Goal: Task Accomplishment & Management: Complete application form

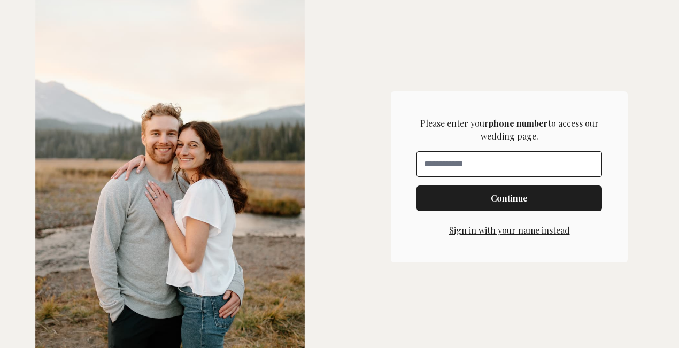
scroll to position [291, 0]
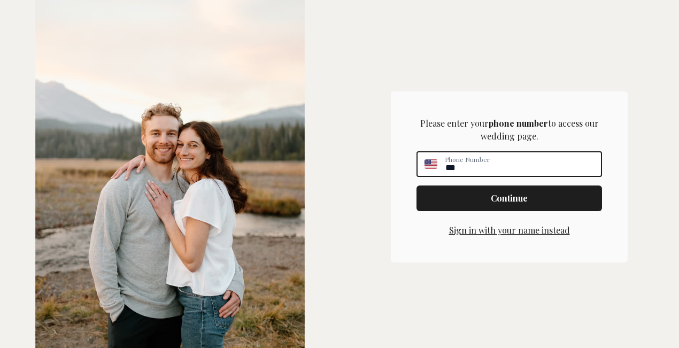
click at [444, 164] on div "Phone Number **" at bounding box center [510, 164] width 186 height 26
type input "**********"
click at [497, 199] on span "Continue" at bounding box center [509, 198] width 37 height 13
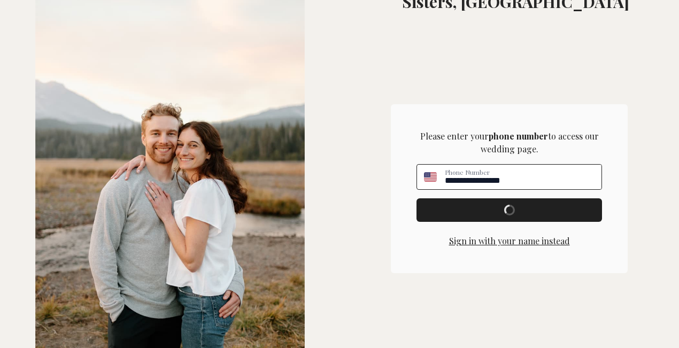
scroll to position [222, 0]
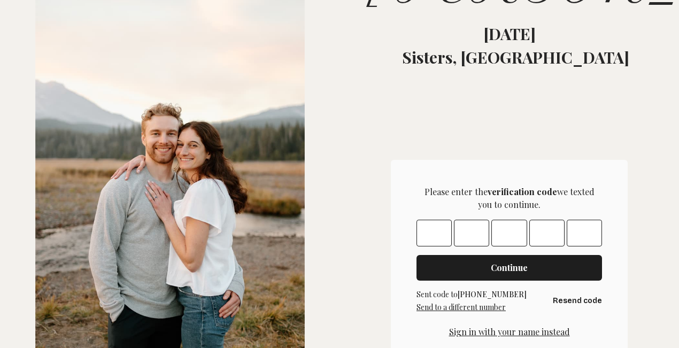
click at [435, 234] on input "Please enter OTP character 1" at bounding box center [434, 233] width 35 height 27
type input "*"
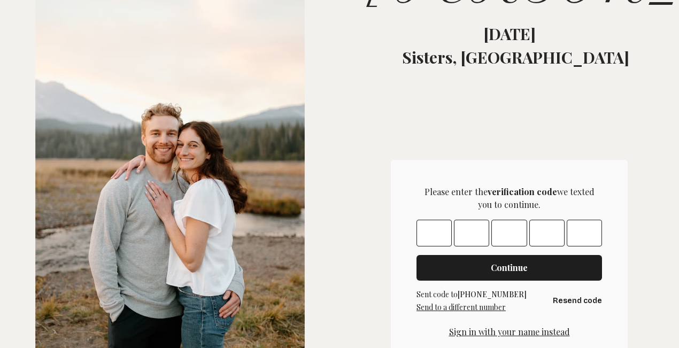
type input "*"
click at [495, 267] on span "Continue" at bounding box center [509, 267] width 37 height 13
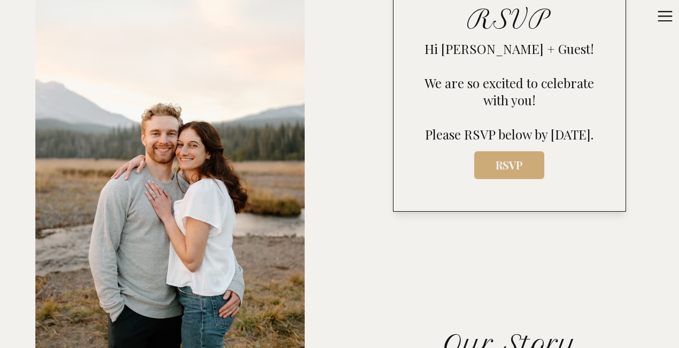
scroll to position [499, 0]
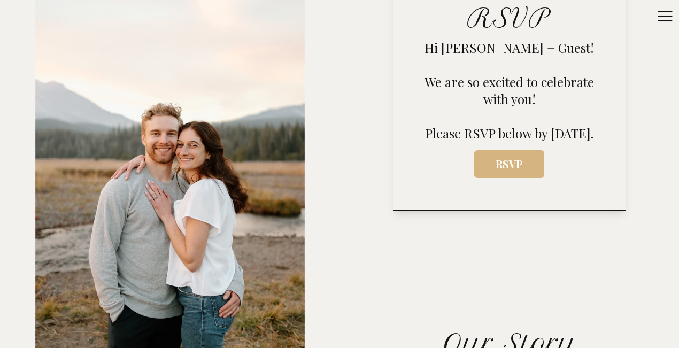
click at [506, 171] on span "RSVP" at bounding box center [509, 164] width 53 height 14
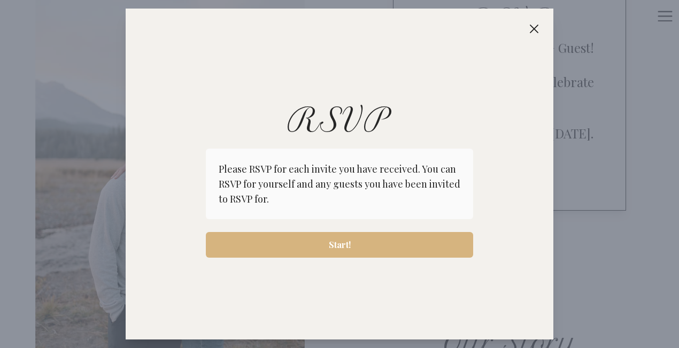
click at [335, 247] on span "Start!" at bounding box center [340, 244] width 22 height 13
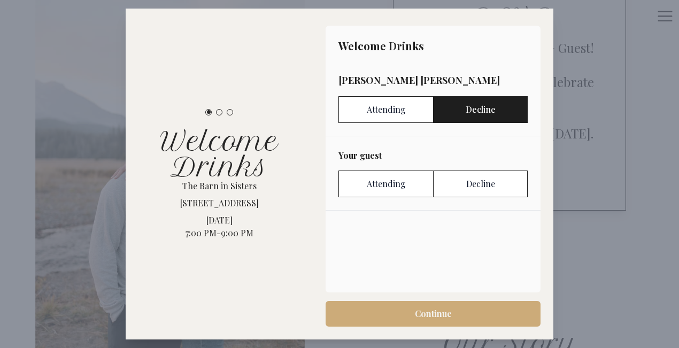
click at [471, 111] on label "Decline" at bounding box center [480, 109] width 95 height 27
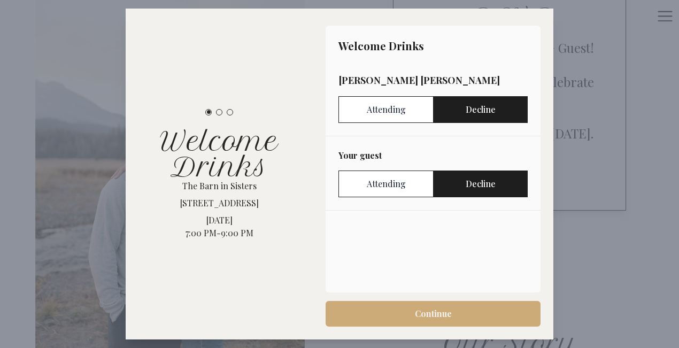
click at [479, 186] on label "Decline" at bounding box center [480, 184] width 95 height 27
click at [428, 315] on span "Continue" at bounding box center [433, 313] width 37 height 13
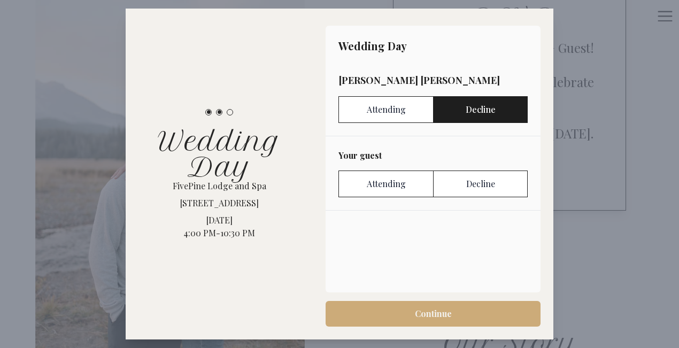
click at [479, 106] on label "Decline" at bounding box center [480, 109] width 95 height 27
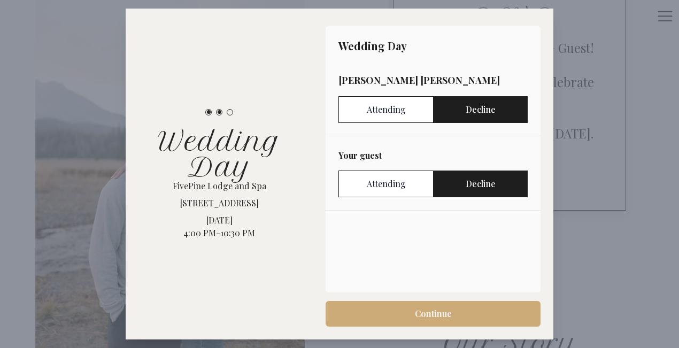
click at [467, 184] on label "Decline" at bounding box center [480, 184] width 95 height 27
click at [428, 320] on span "Continue" at bounding box center [433, 313] width 37 height 13
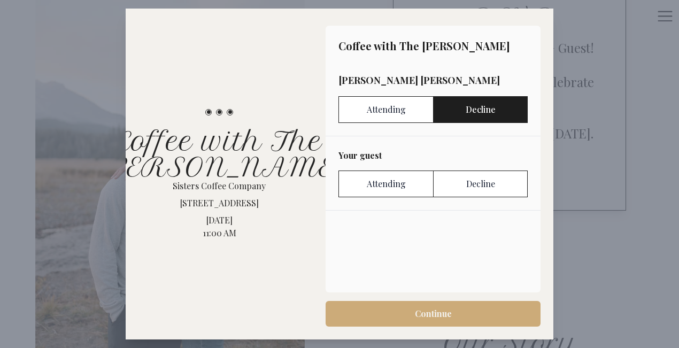
click at [480, 110] on label "Decline" at bounding box center [480, 109] width 95 height 27
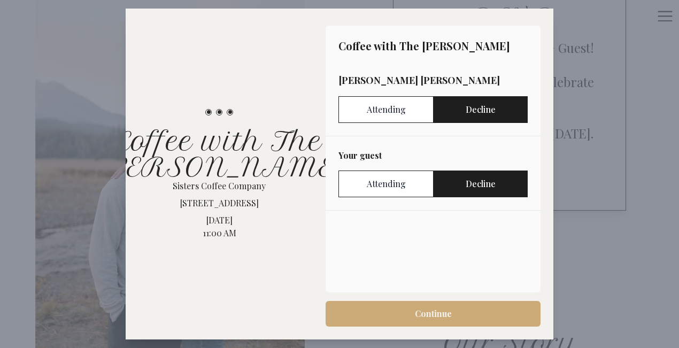
click at [476, 186] on label "Decline" at bounding box center [480, 184] width 95 height 27
click at [426, 317] on span "Continue" at bounding box center [433, 313] width 37 height 13
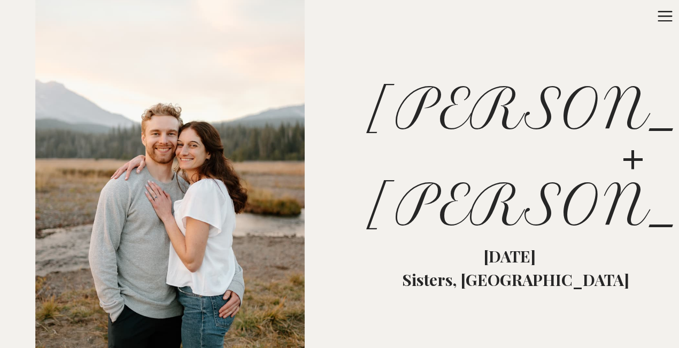
scroll to position [0, 0]
